Goal: Task Accomplishment & Management: Complete application form

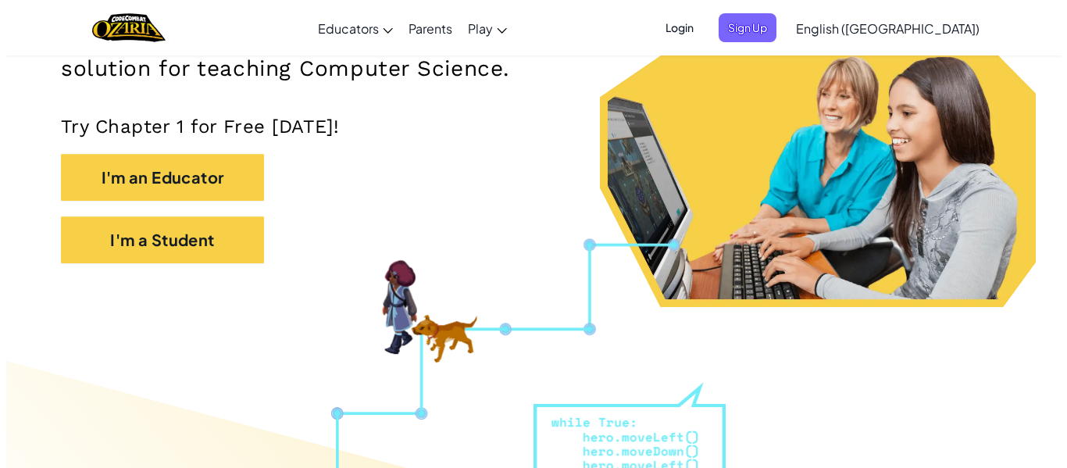
scroll to position [300, 0]
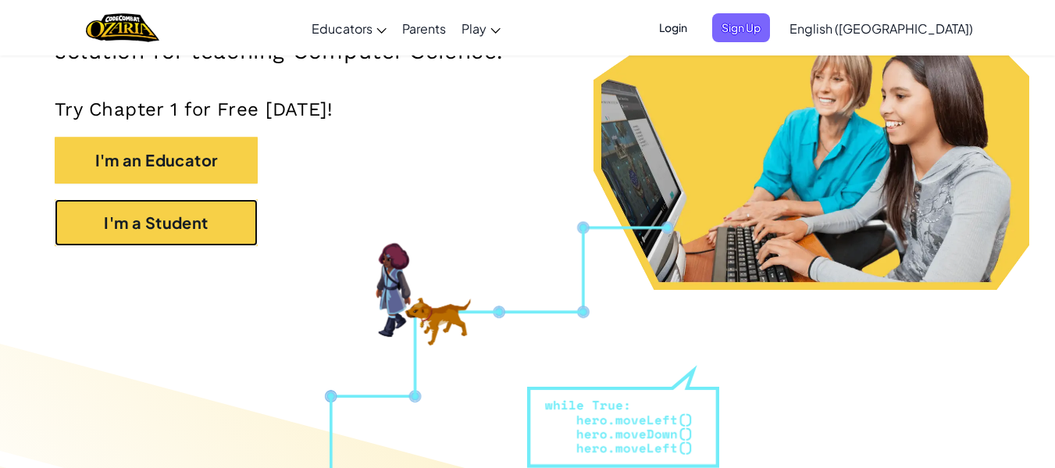
click at [194, 215] on button "I'm a Student" at bounding box center [156, 222] width 203 height 47
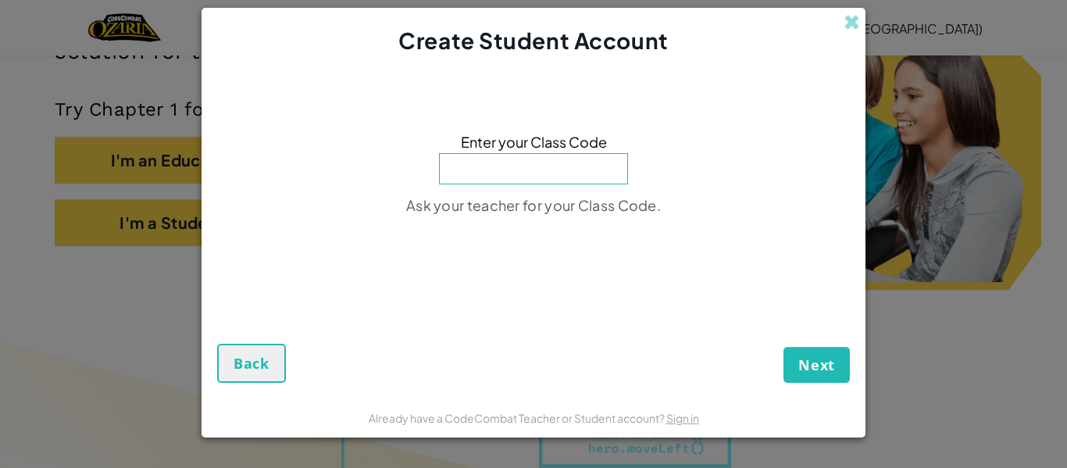
click at [841, 27] on div "Create Student Account" at bounding box center [534, 32] width 664 height 49
click at [863, 23] on div "Create Student Account" at bounding box center [534, 32] width 664 height 49
click at [858, 23] on span at bounding box center [852, 22] width 16 height 16
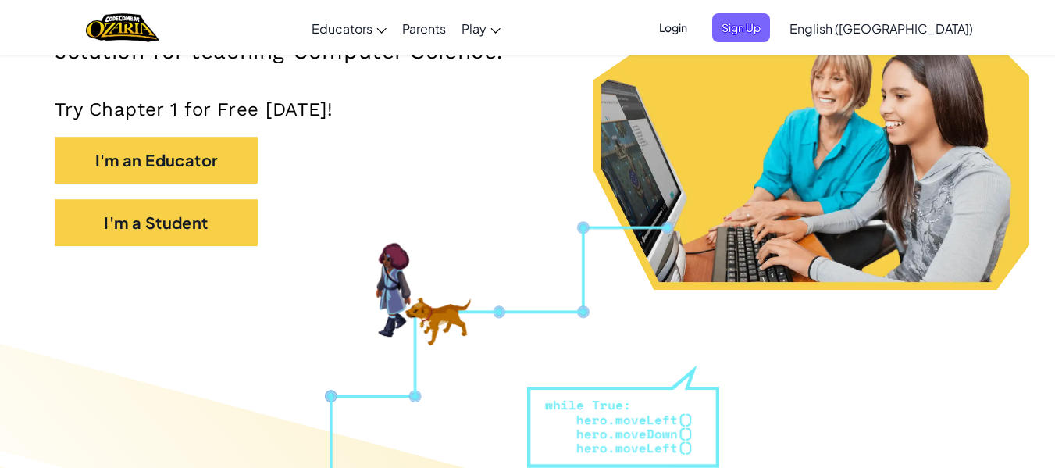
click at [697, 32] on span "Login" at bounding box center [673, 27] width 47 height 29
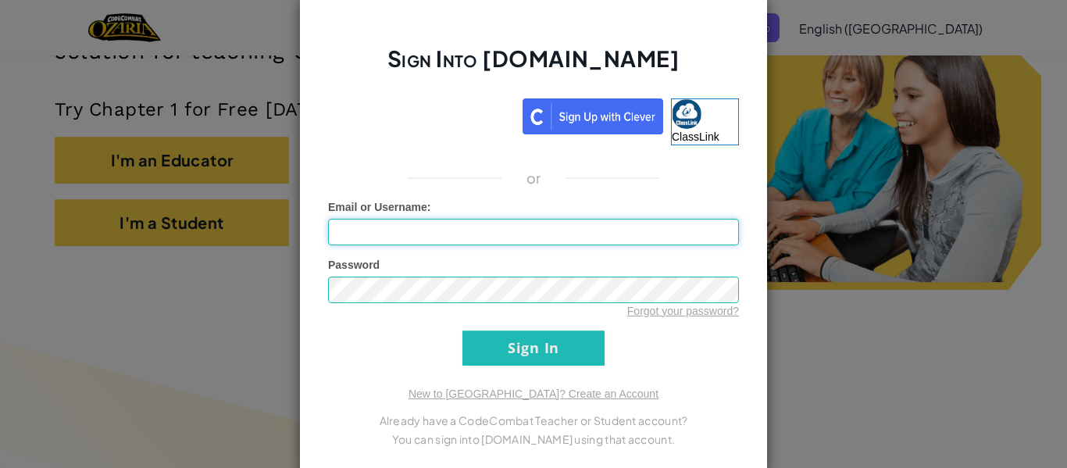
type input "[EMAIL_ADDRESS][DOMAIN_NAME]"
